Goal: Information Seeking & Learning: Learn about a topic

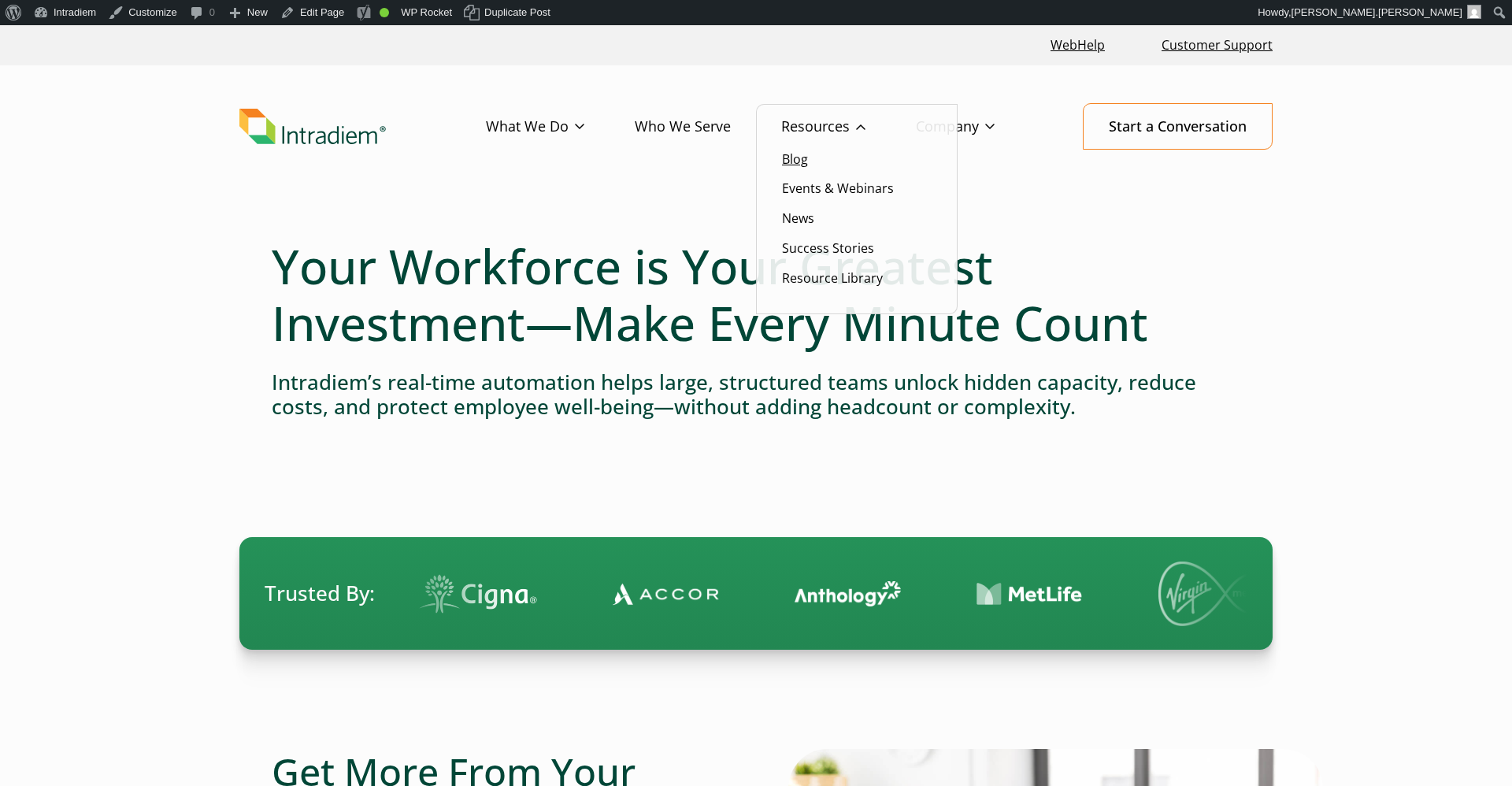
click at [803, 167] on link "Blog" at bounding box center [794, 160] width 26 height 18
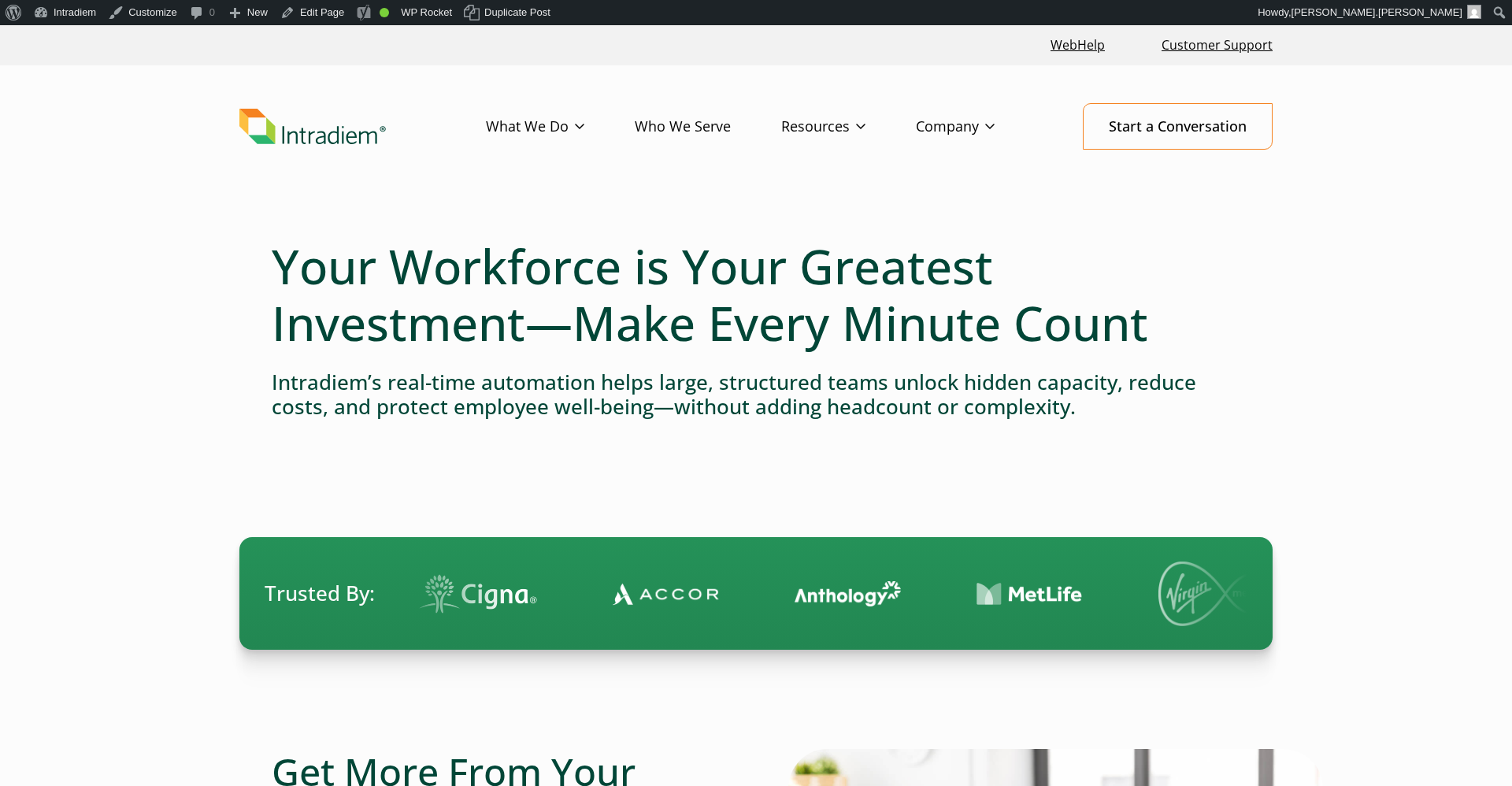
scroll to position [274, 0]
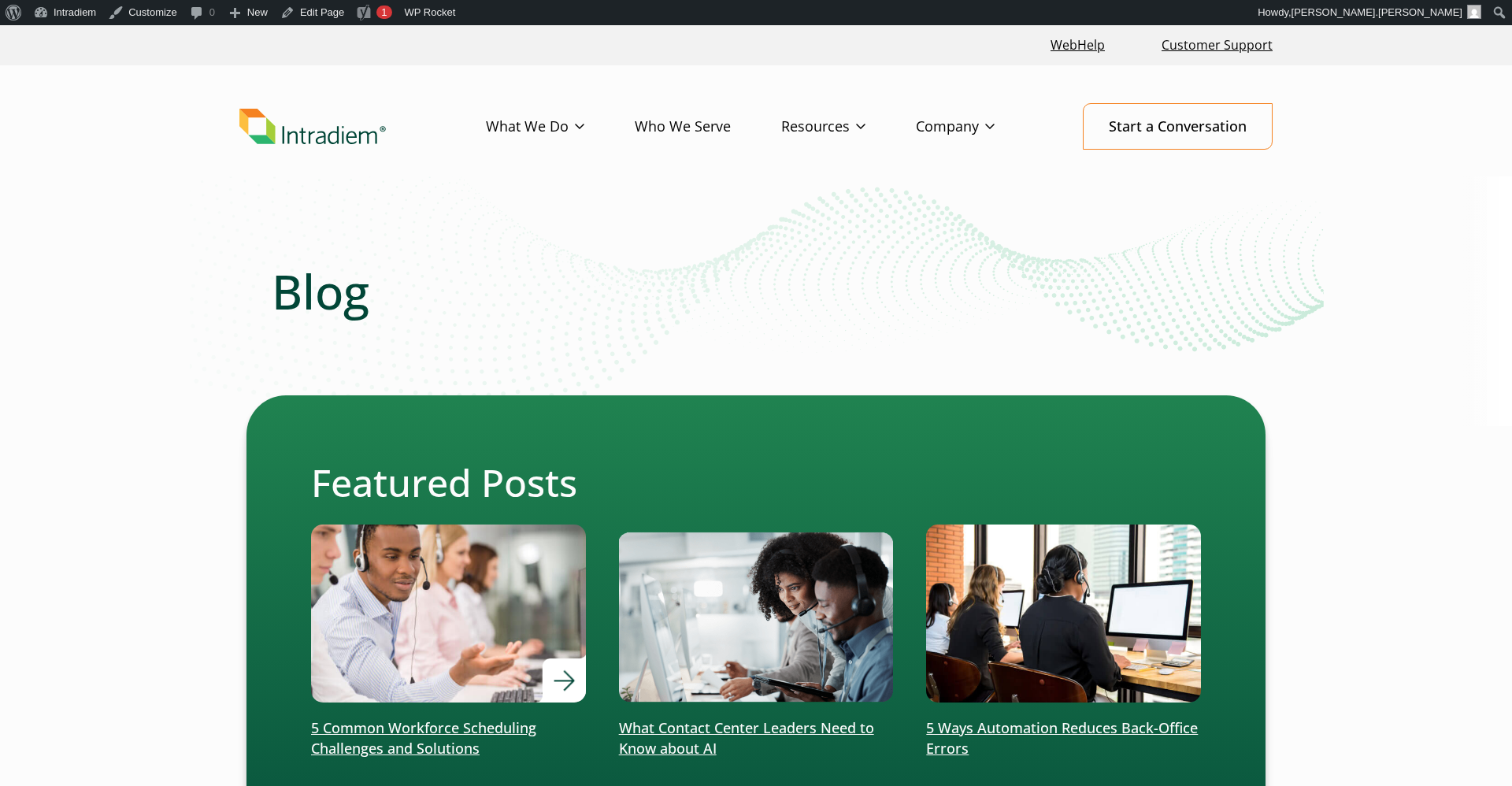
click at [425, 612] on img at bounding box center [448, 614] width 329 height 215
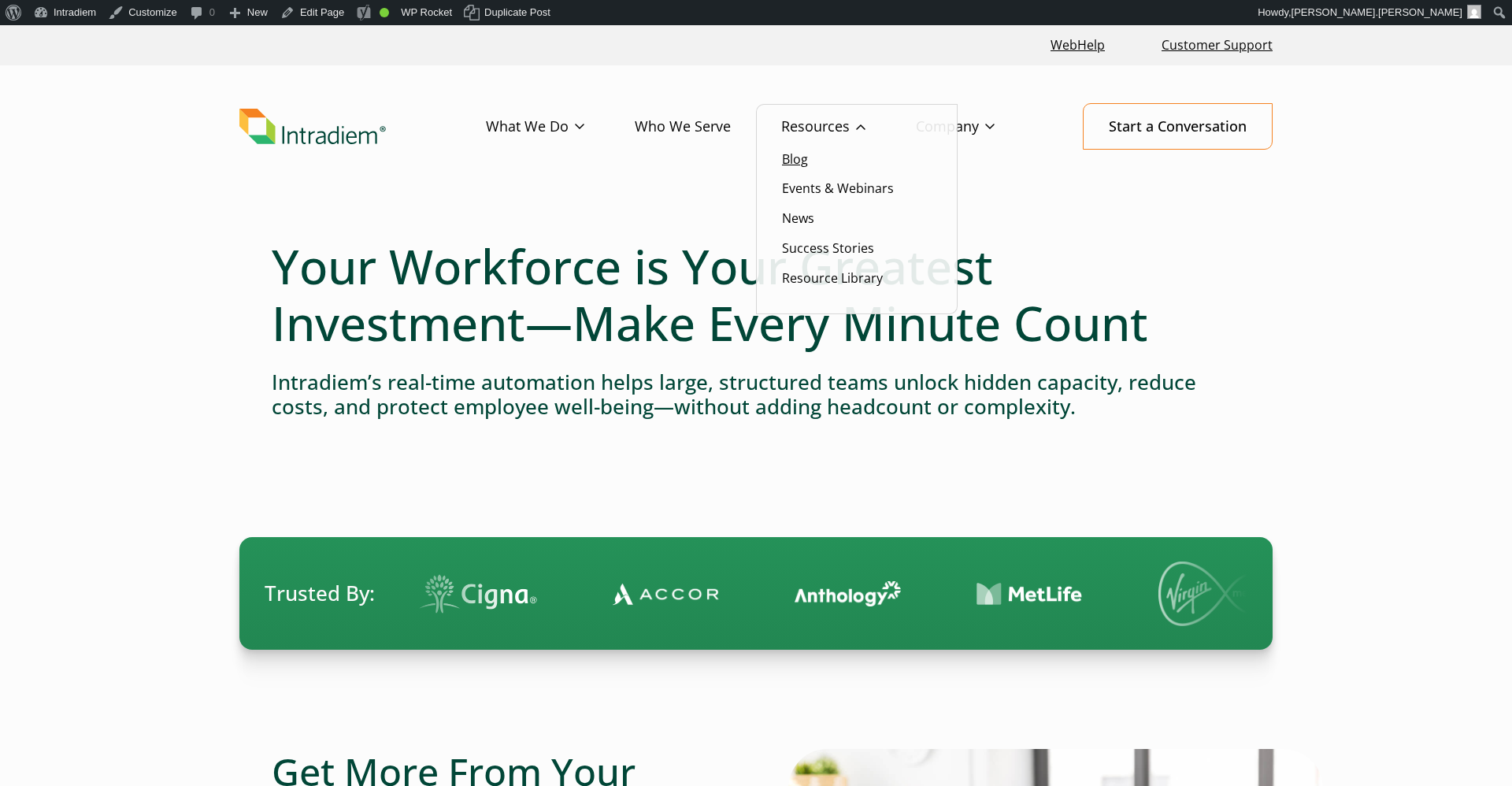
click at [795, 157] on link "Blog" at bounding box center [794, 160] width 26 height 18
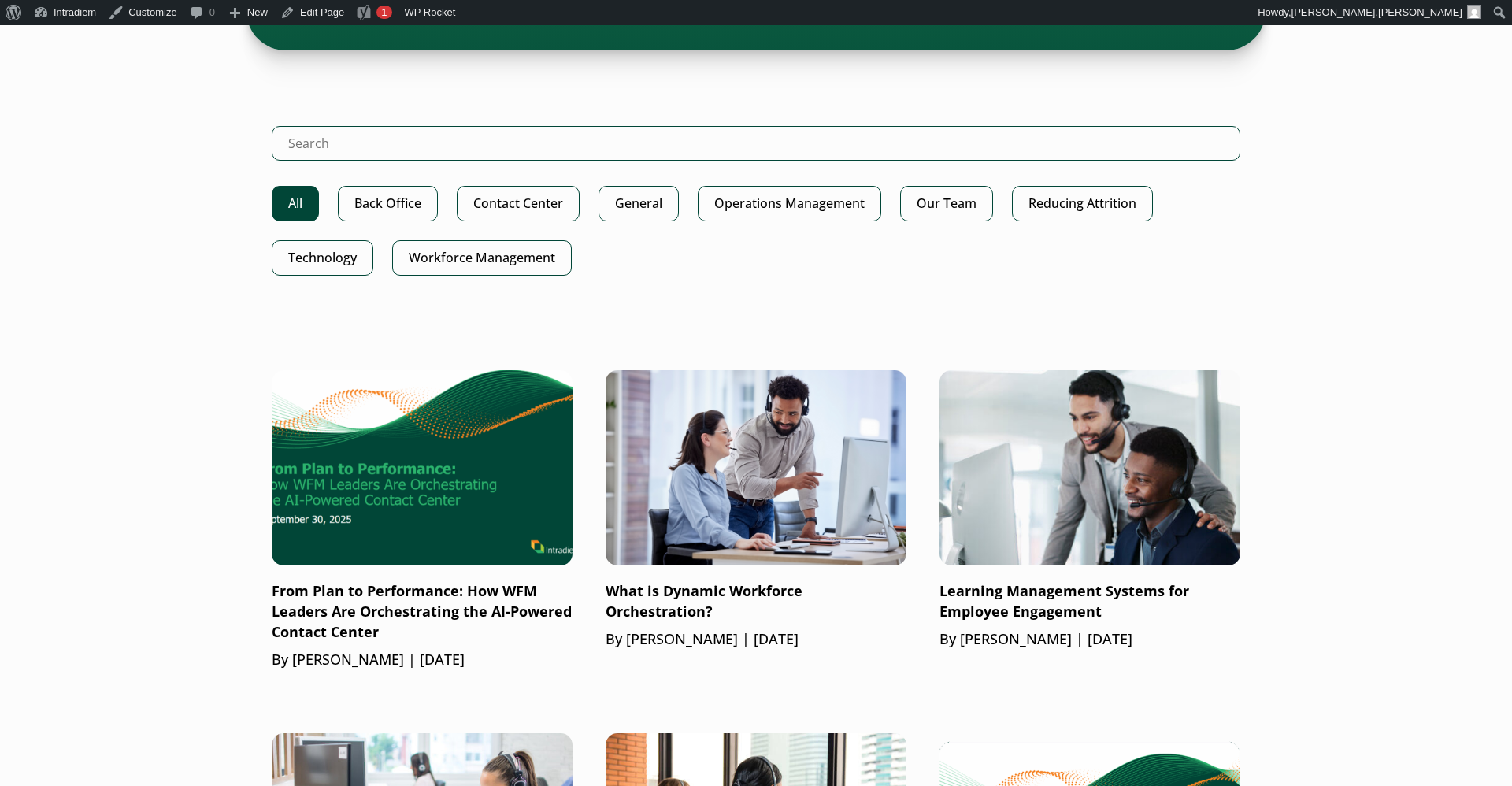
scroll to position [1018, 0]
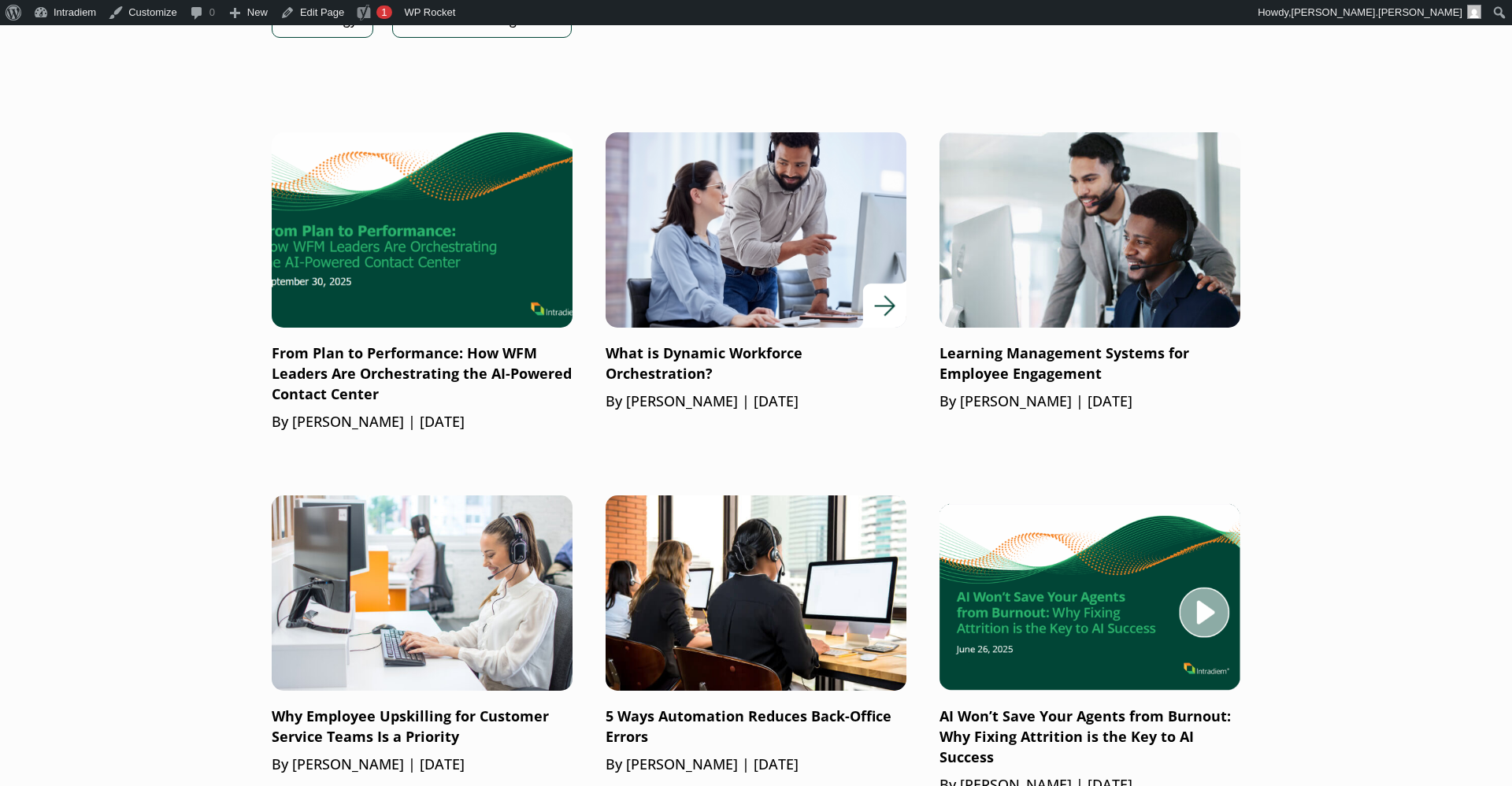
click at [815, 270] on img at bounding box center [756, 229] width 360 height 234
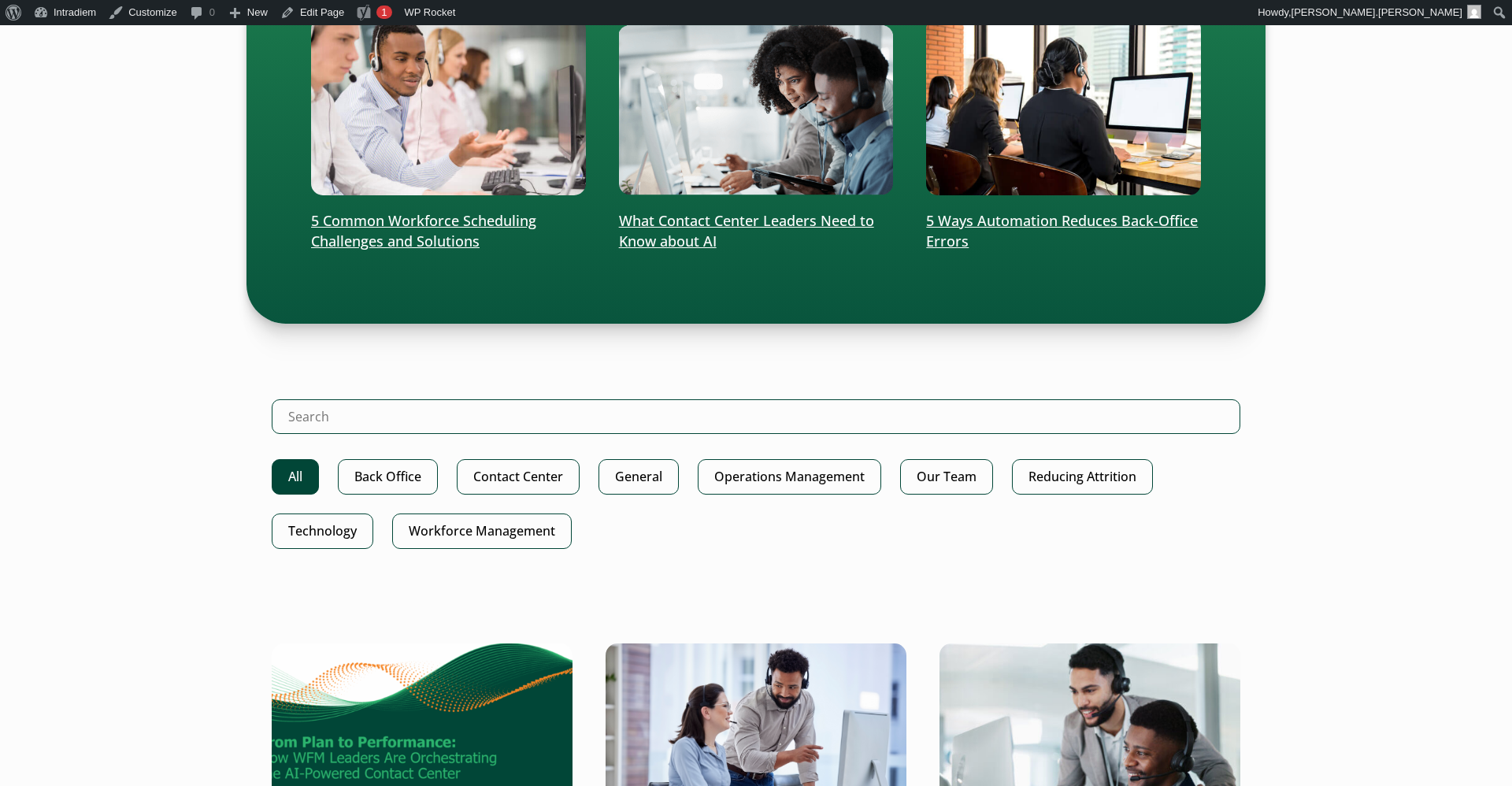
scroll to position [506, 0]
